Goal: Contribute content

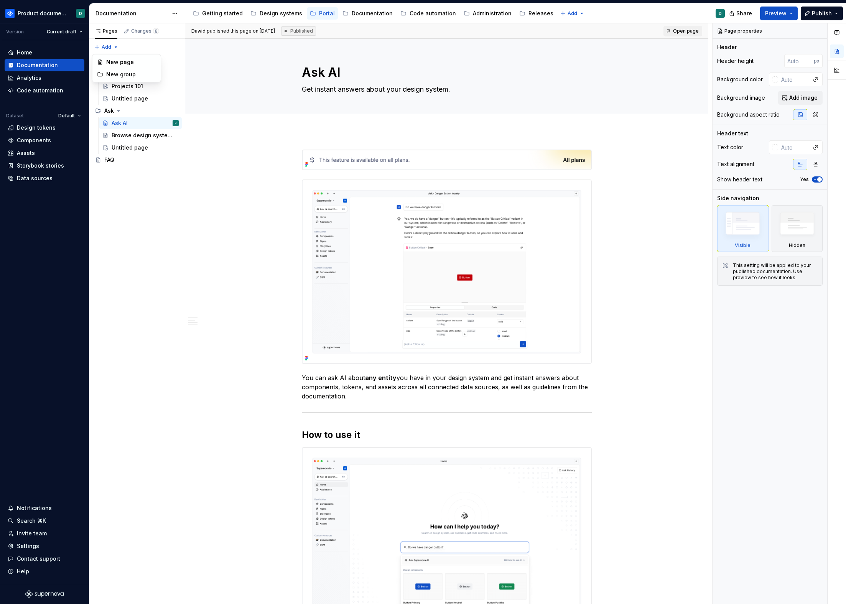
click at [103, 45] on div "Pages Changes 6 Add Accessibility guide for tree Page tree. Navigate the tree w…" at bounding box center [137, 313] width 96 height 581
click at [284, 115] on html "Product documentation D Version Current draft Home Documentation Analytics Code…" at bounding box center [423, 302] width 846 height 604
click at [323, 123] on span "Add tab" at bounding box center [320, 123] width 18 height 6
click at [166, 161] on button "Page tree" at bounding box center [162, 160] width 11 height 11
click at [161, 60] on button "Page tree" at bounding box center [162, 61] width 11 height 11
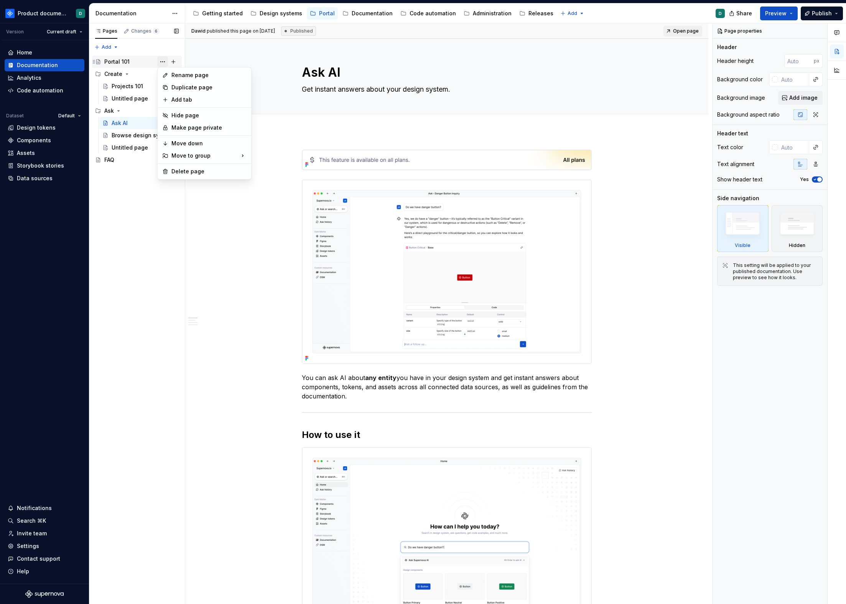
click at [161, 60] on div "Pages Changes 6 Add Accessibility guide for tree Page tree. Navigate the tree w…" at bounding box center [137, 313] width 96 height 581
click at [164, 74] on button "Page tree" at bounding box center [162, 74] width 11 height 11
click at [164, 74] on div "Pages Changes 6 Add Accessibility guide for tree Page tree. Navigate the tree w…" at bounding box center [137, 313] width 96 height 581
click at [160, 74] on button "Page tree" at bounding box center [162, 74] width 11 height 11
type textarea "*"
